Goal: Transaction & Acquisition: Purchase product/service

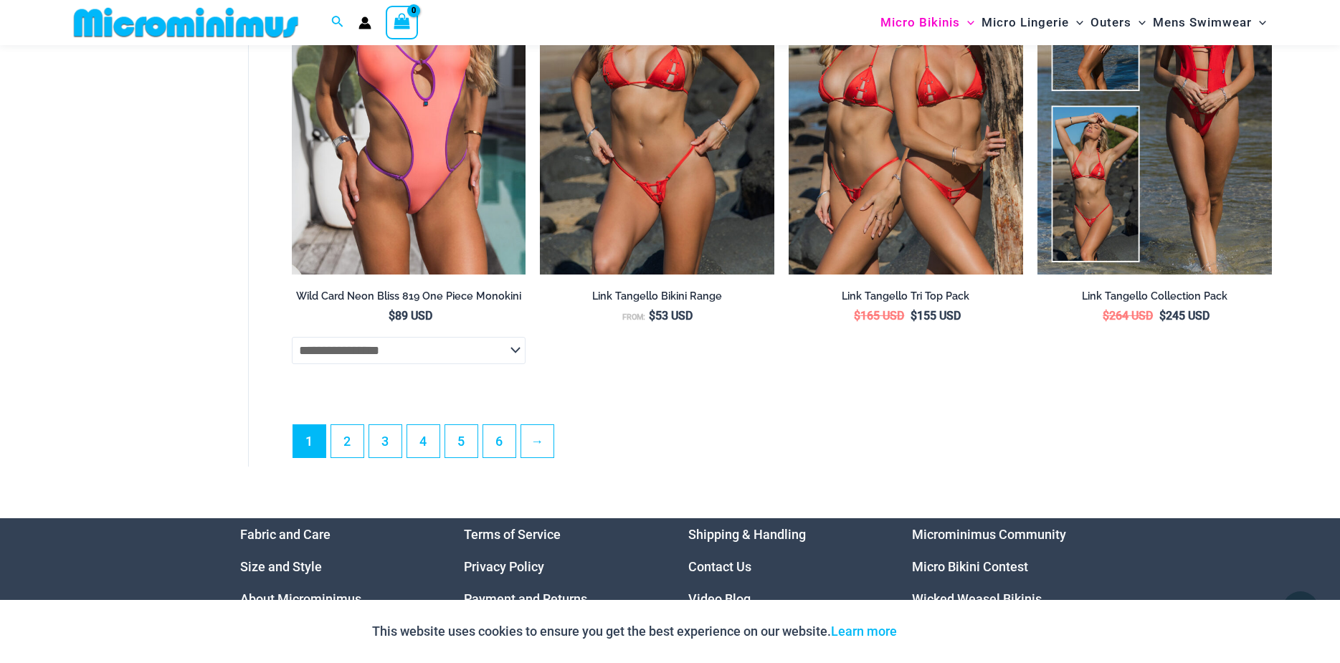
scroll to position [4206, 0]
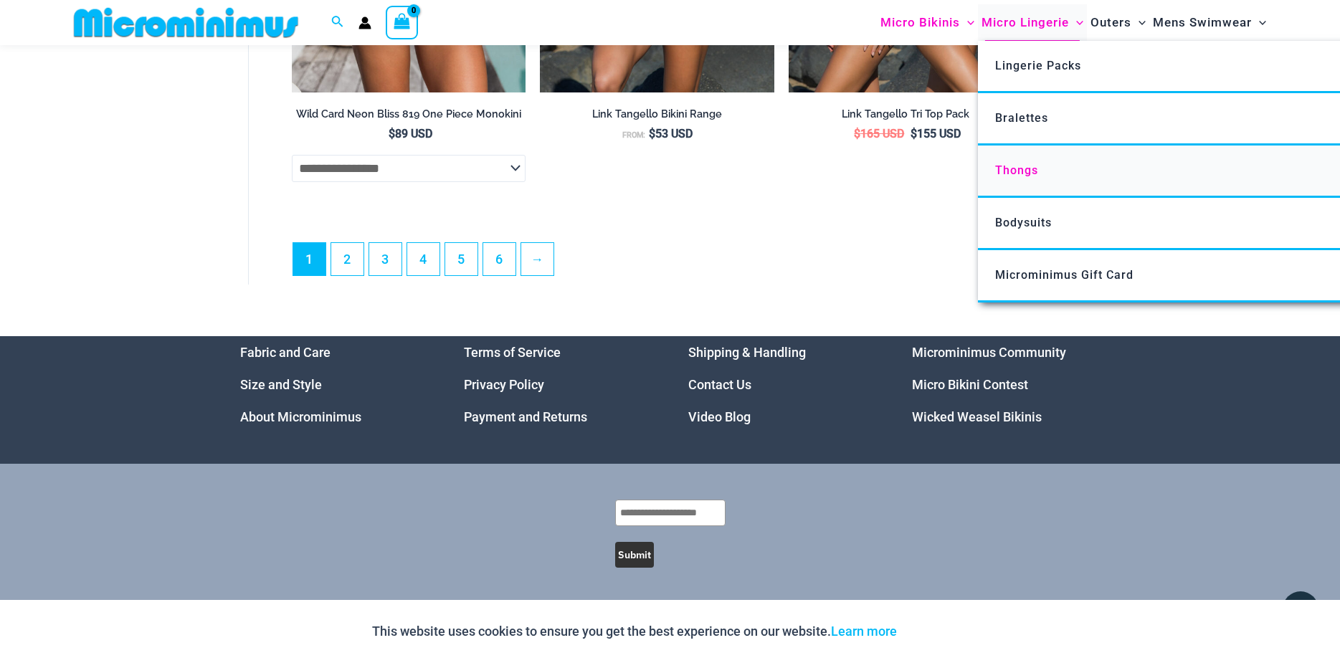
click at [1011, 171] on span "Thongs" at bounding box center [1016, 170] width 43 height 14
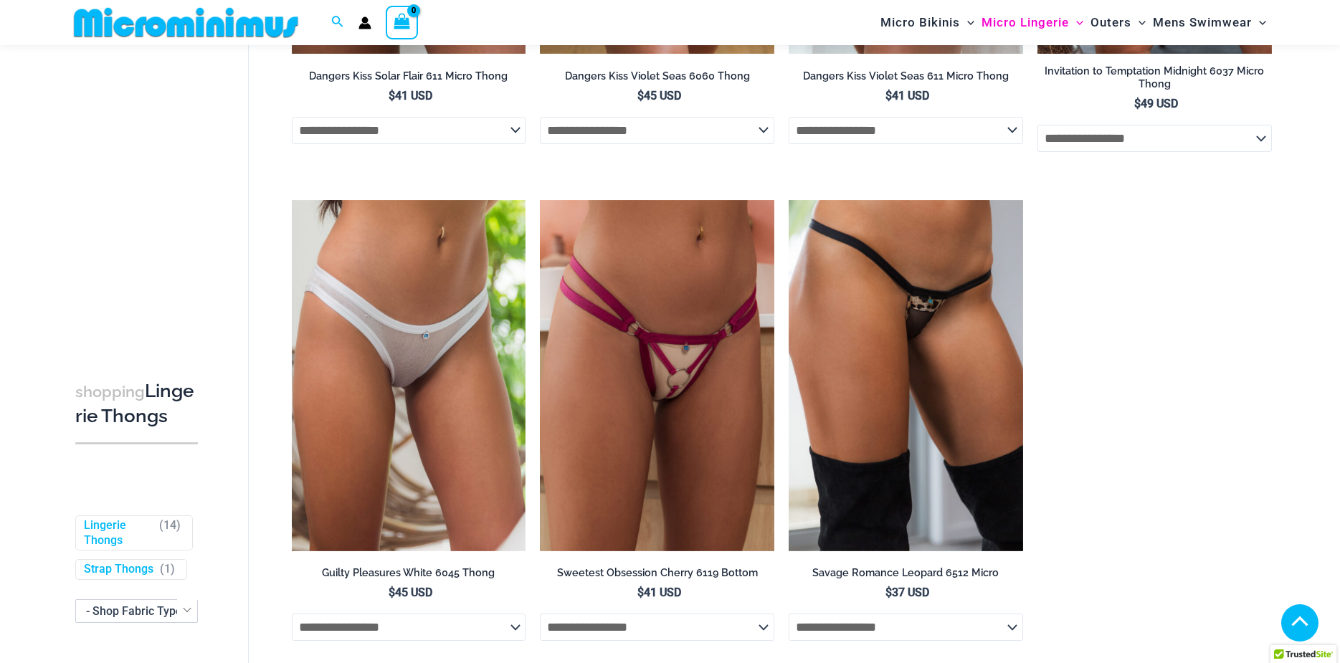
scroll to position [1792, 0]
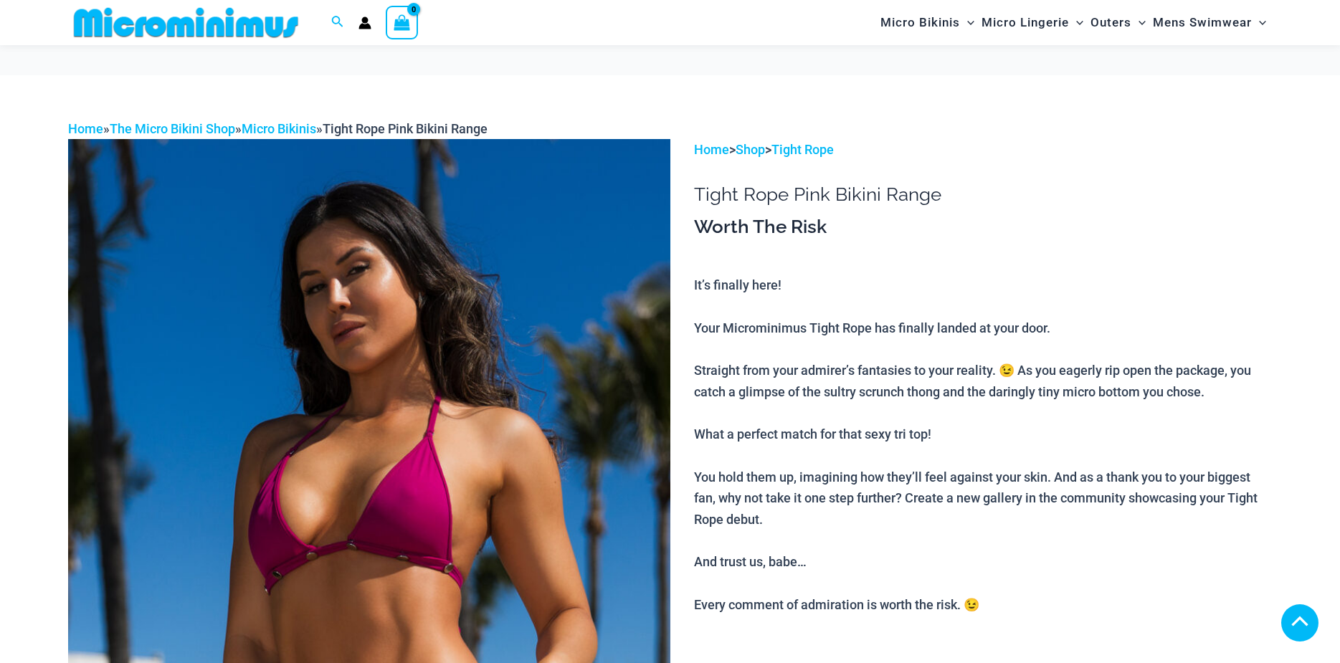
scroll to position [704, 0]
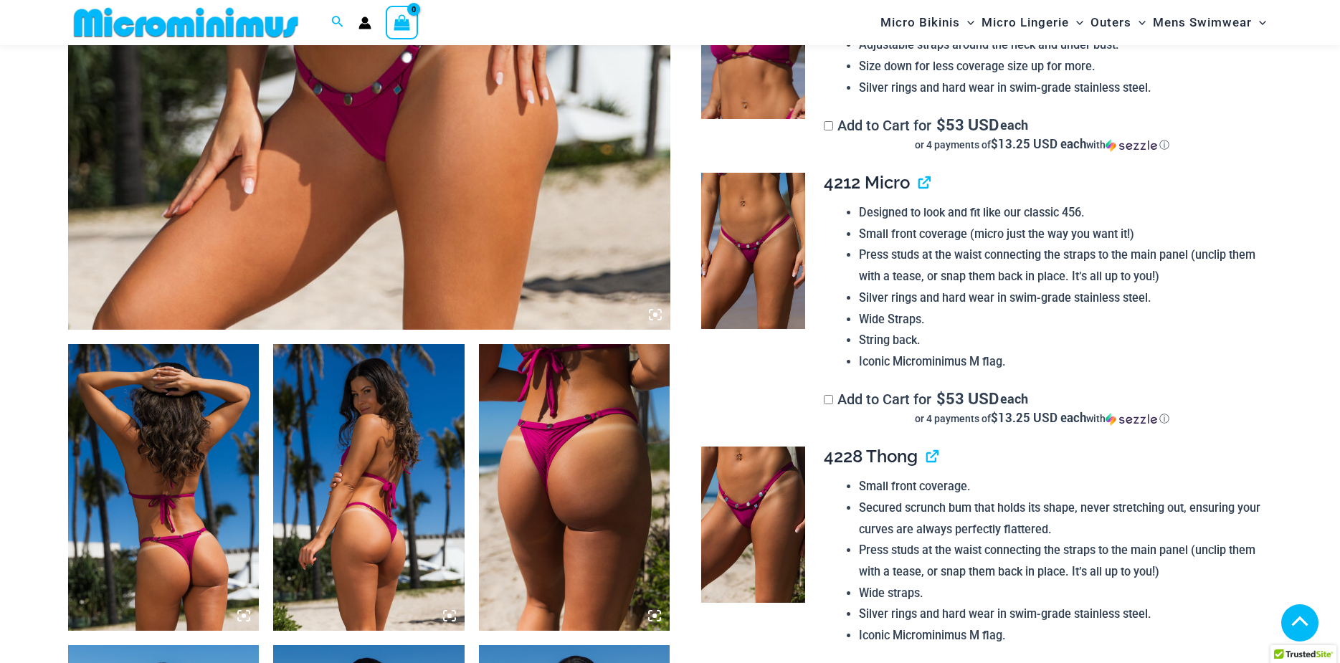
scroll to position [2568, 0]
